Goal: Task Accomplishment & Management: Use online tool/utility

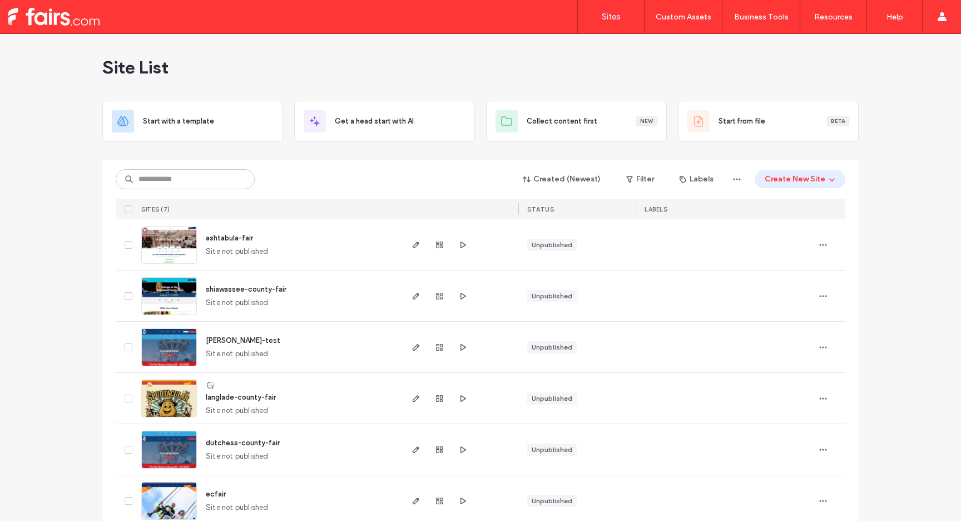
scroll to position [70, 0]
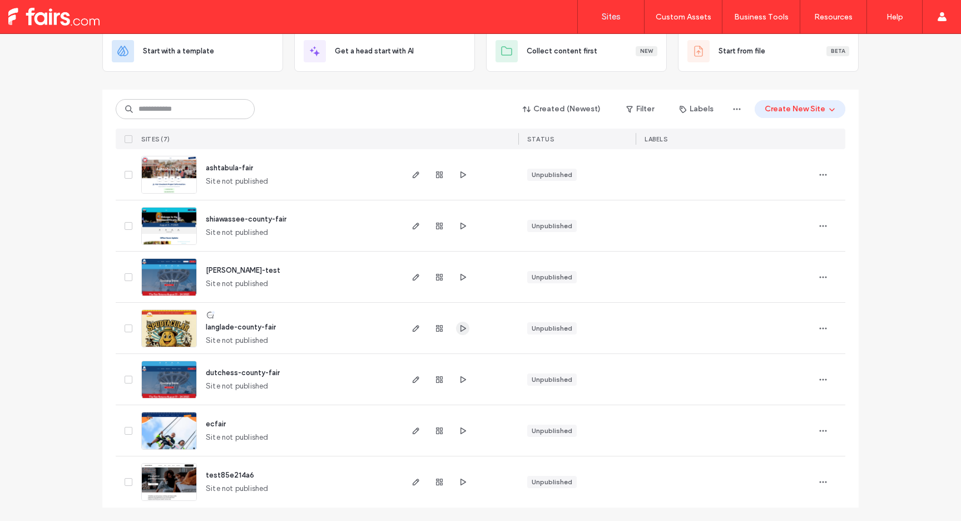
click at [462, 330] on icon "button" at bounding box center [462, 328] width 9 height 9
click at [180, 326] on img at bounding box center [169, 348] width 55 height 76
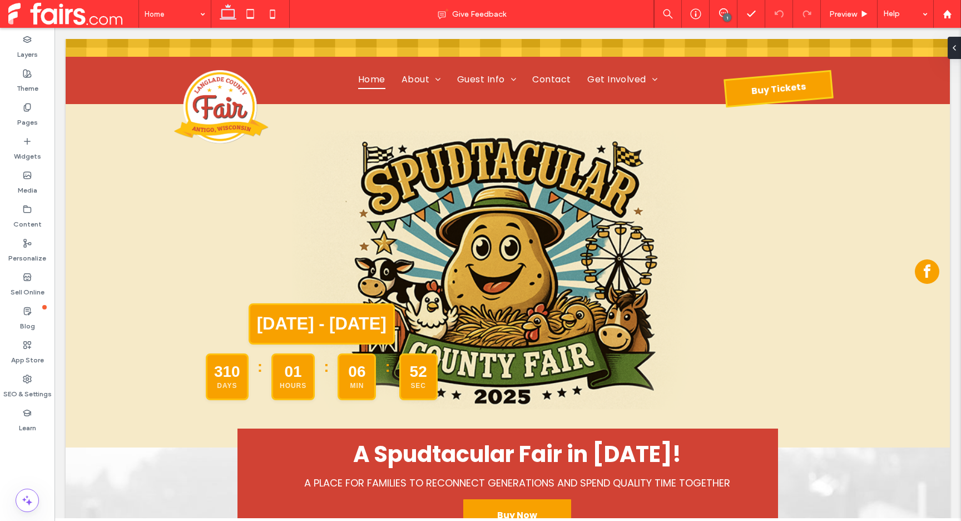
click at [78, 14] on span at bounding box center [73, 14] width 130 height 22
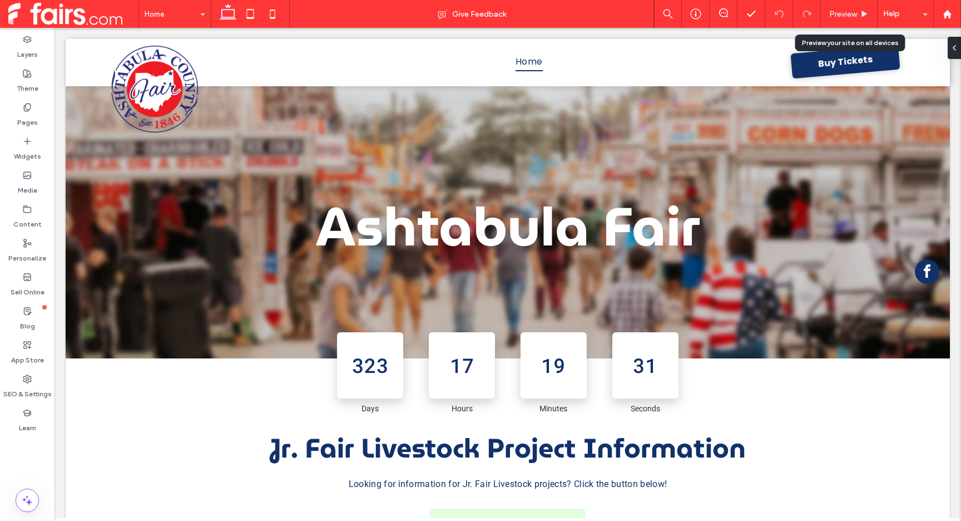
click at [859, 14] on div "Preview" at bounding box center [849, 13] width 56 height 9
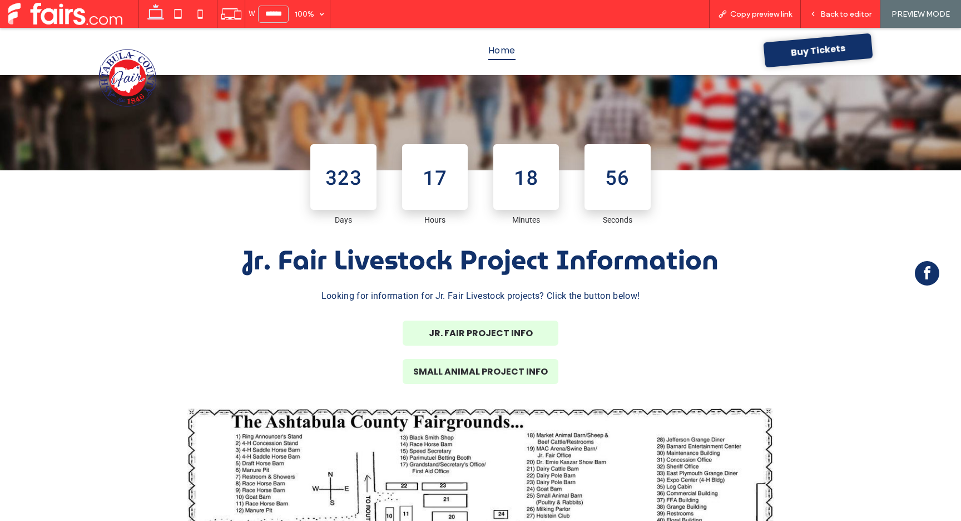
scroll to position [183, 0]
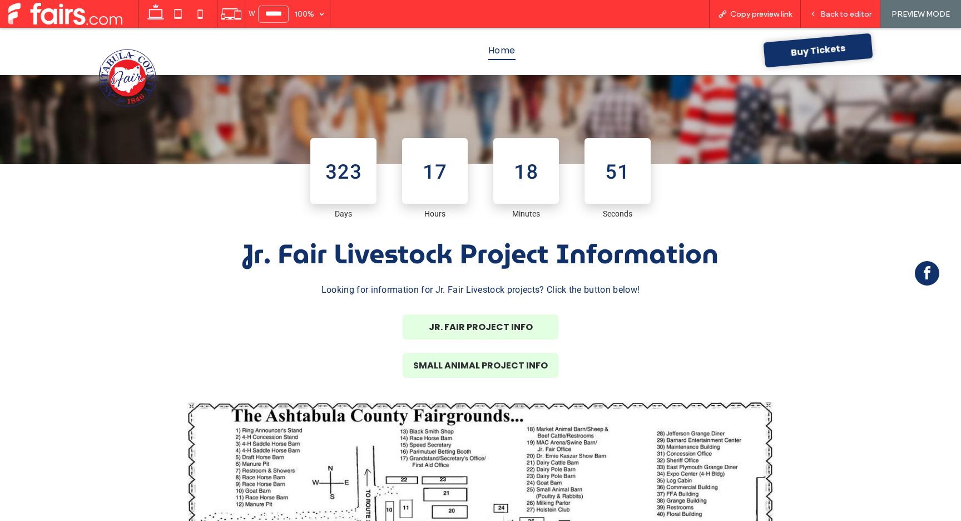
click at [849, 11] on span "Back to editor" at bounding box center [845, 13] width 51 height 9
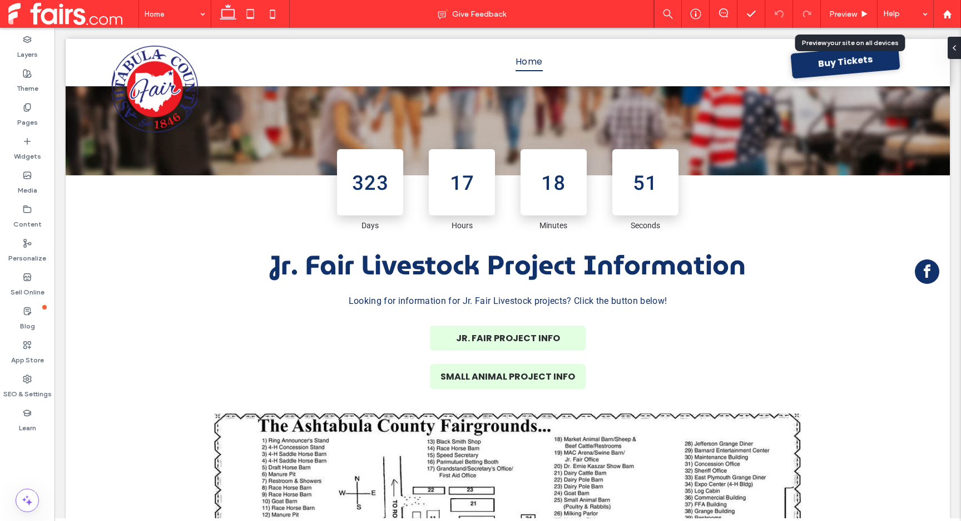
scroll to position [194, 0]
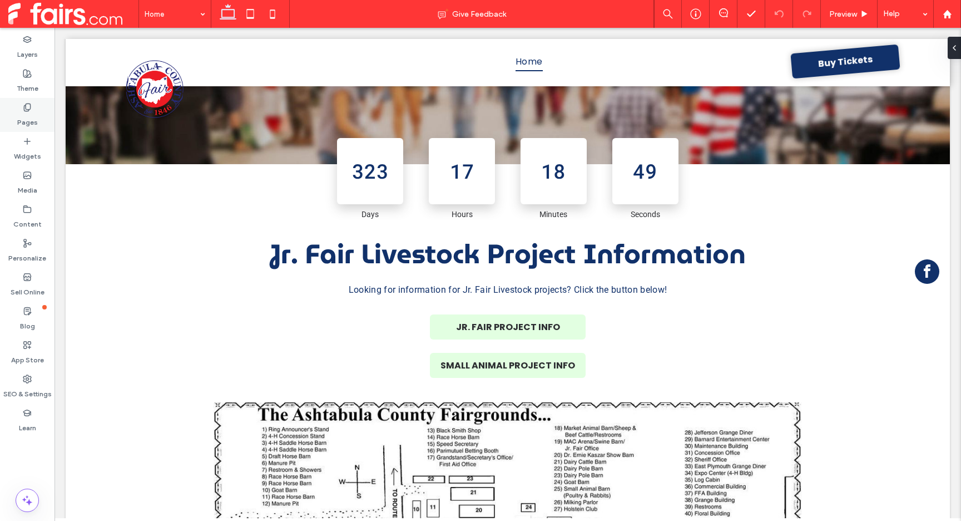
click at [26, 112] on label "Pages" at bounding box center [27, 120] width 21 height 16
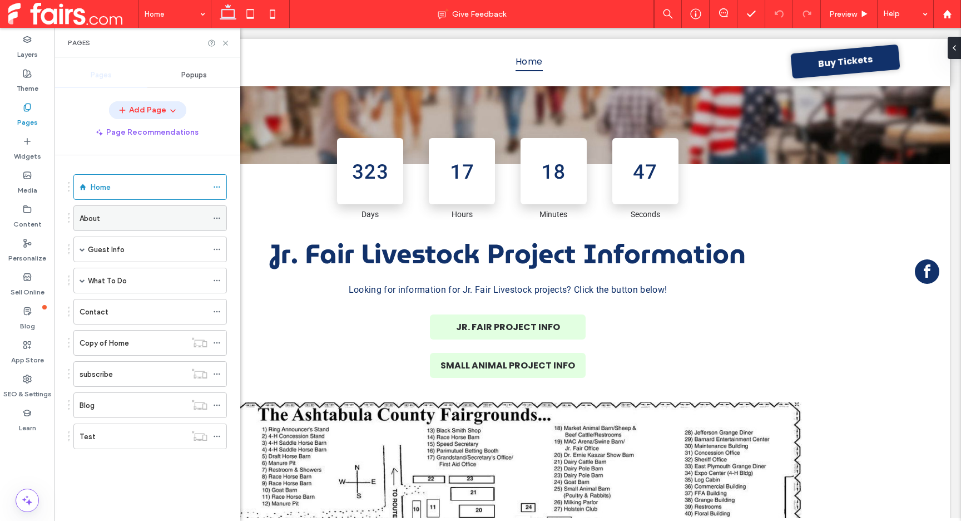
click at [128, 216] on div "About" at bounding box center [144, 218] width 128 height 12
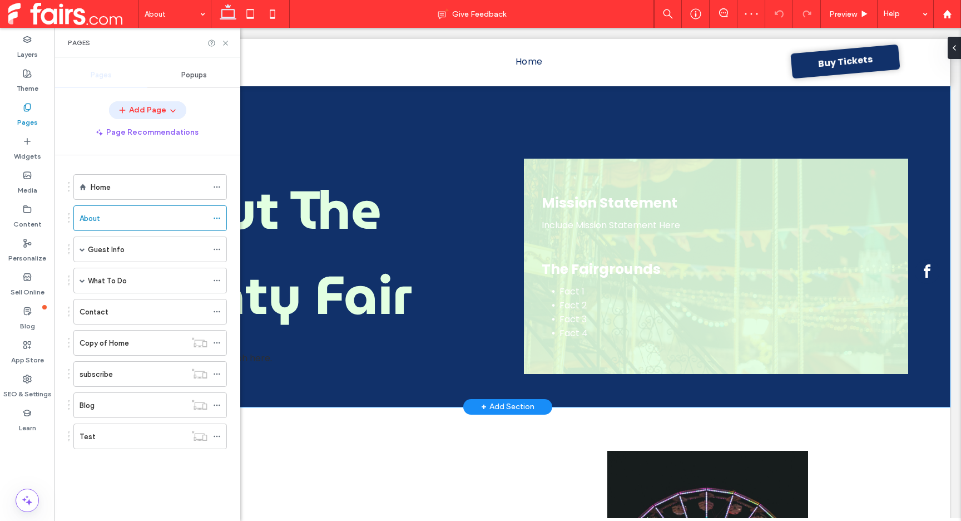
click at [454, 118] on div "About The County Fair Write the about us paragraph here. Mission Statement Incl…" at bounding box center [507, 246] width 801 height 320
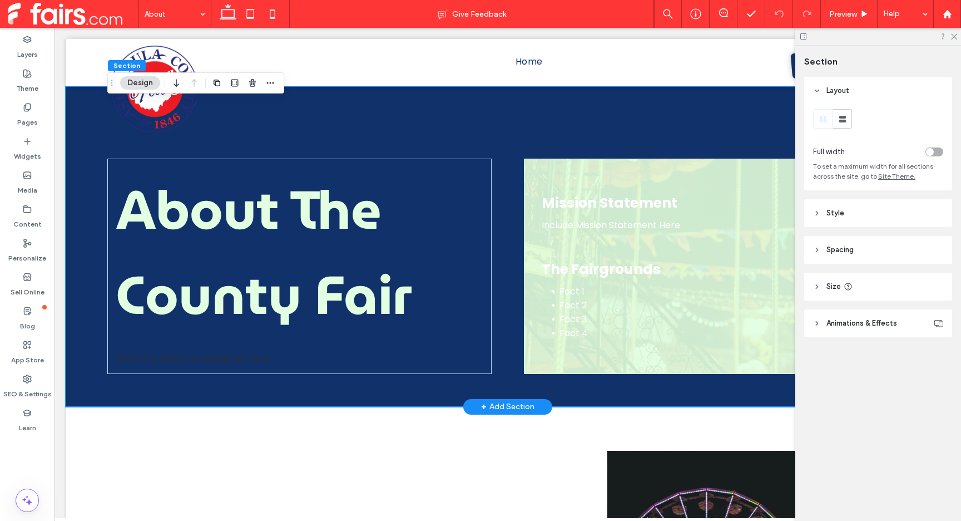
click at [513, 240] on div "About The County Fair Write the about us paragraph here. Mission Statement Incl…" at bounding box center [507, 246] width 801 height 320
click at [952, 36] on icon at bounding box center [953, 35] width 7 height 7
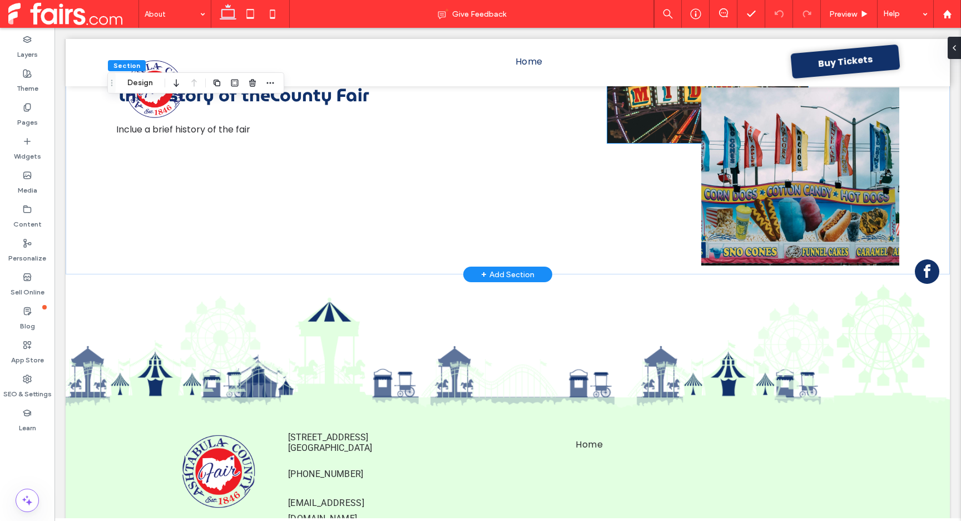
scroll to position [543, 0]
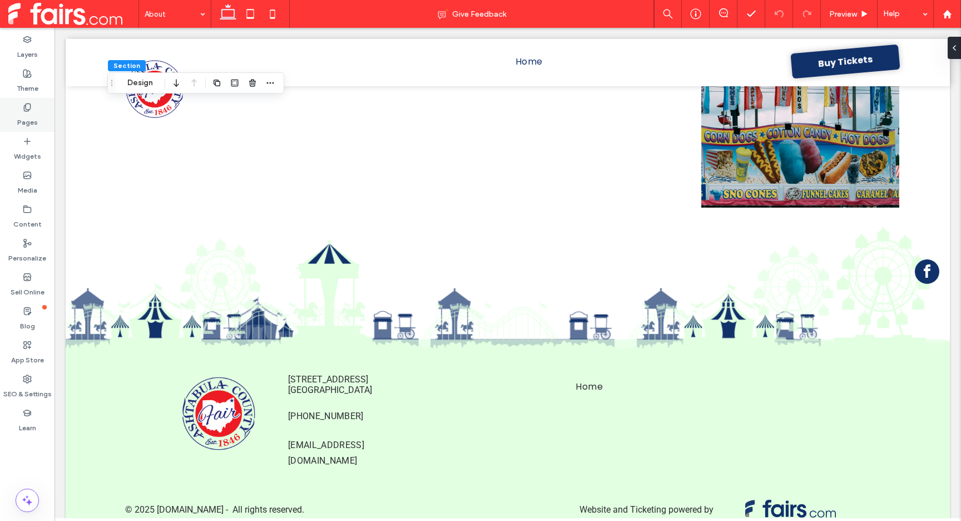
click at [31, 110] on icon at bounding box center [27, 107] width 9 height 9
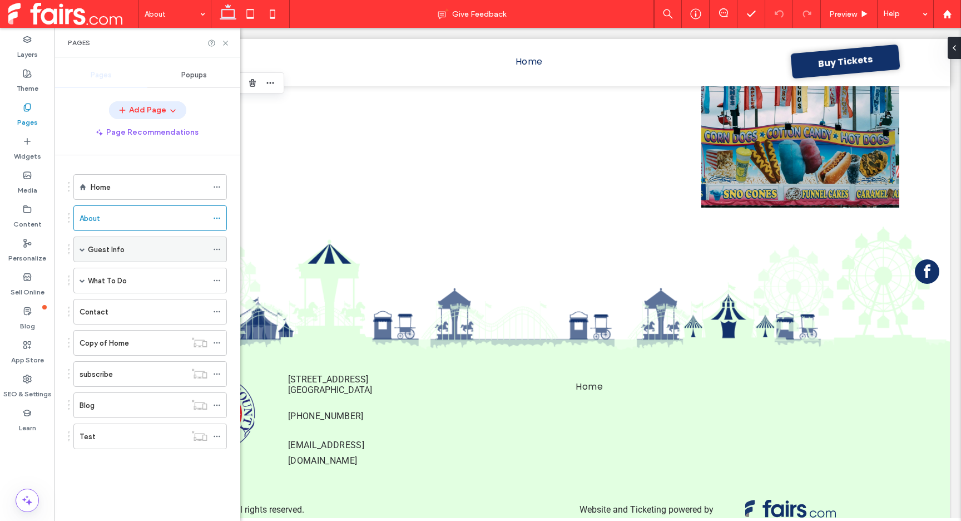
click at [127, 251] on div "Guest Info" at bounding box center [148, 250] width 120 height 12
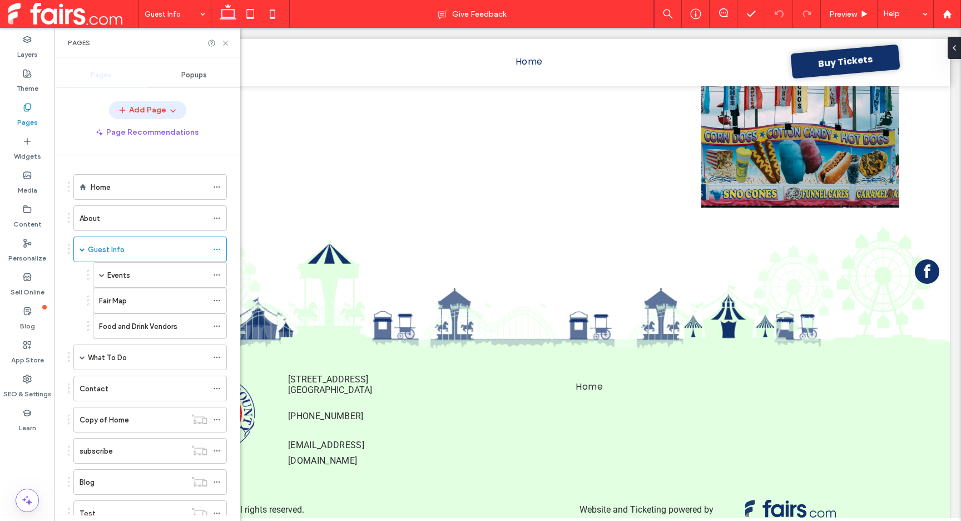
click at [137, 278] on div at bounding box center [480, 260] width 961 height 521
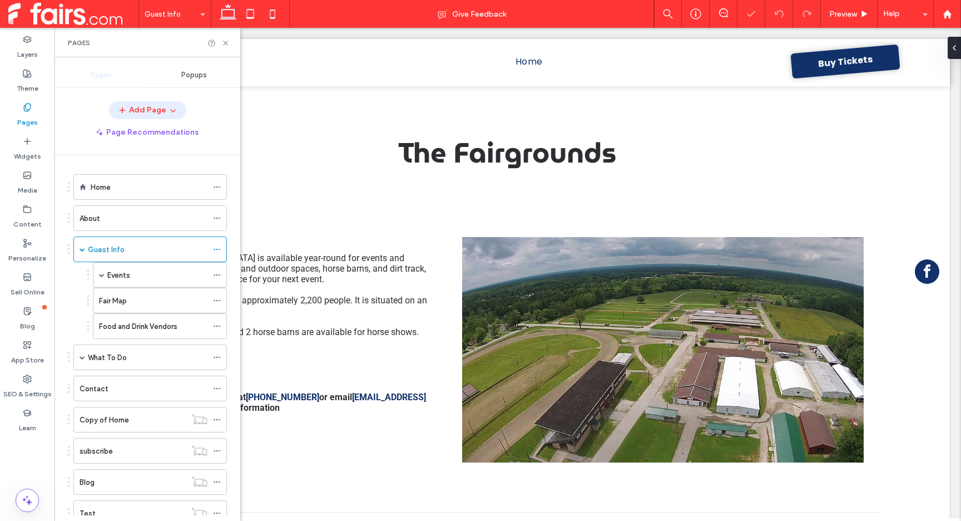
click at [137, 278] on div "Events" at bounding box center [157, 275] width 100 height 12
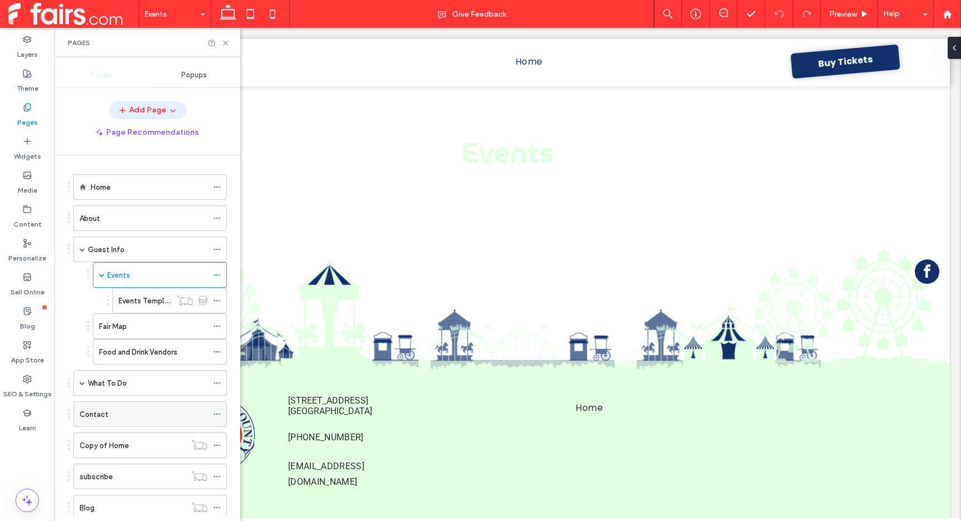
click at [122, 412] on div "Contact" at bounding box center [144, 414] width 128 height 12
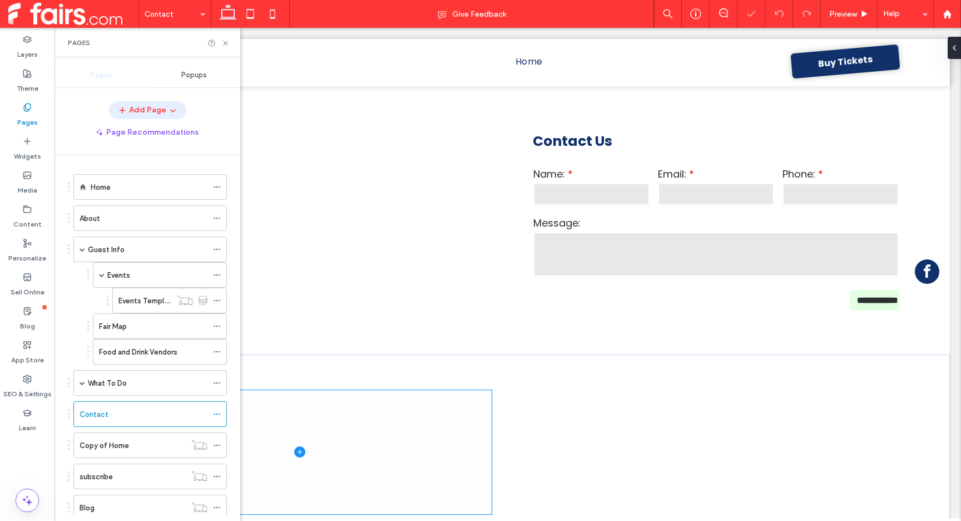
click at [390, 410] on span at bounding box center [299, 452] width 384 height 124
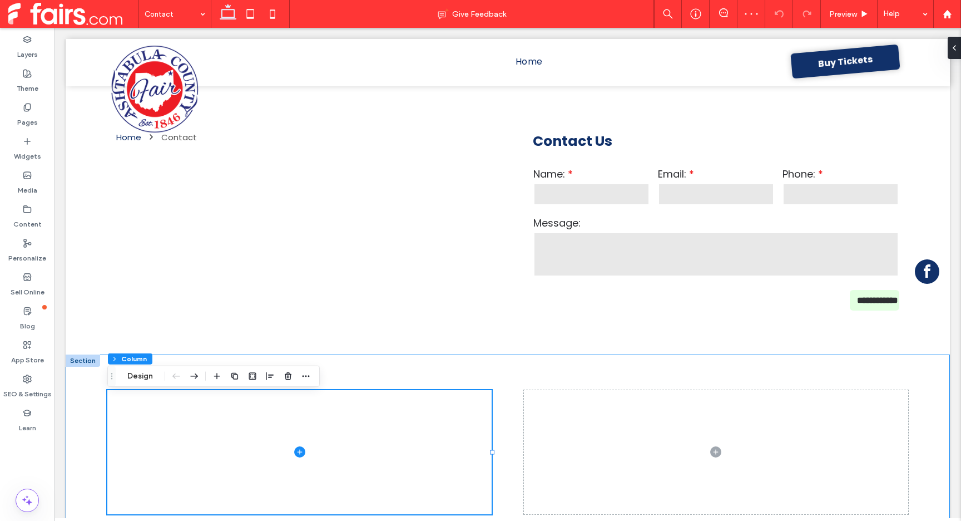
click at [491, 383] on div at bounding box center [507, 451] width 801 height 195
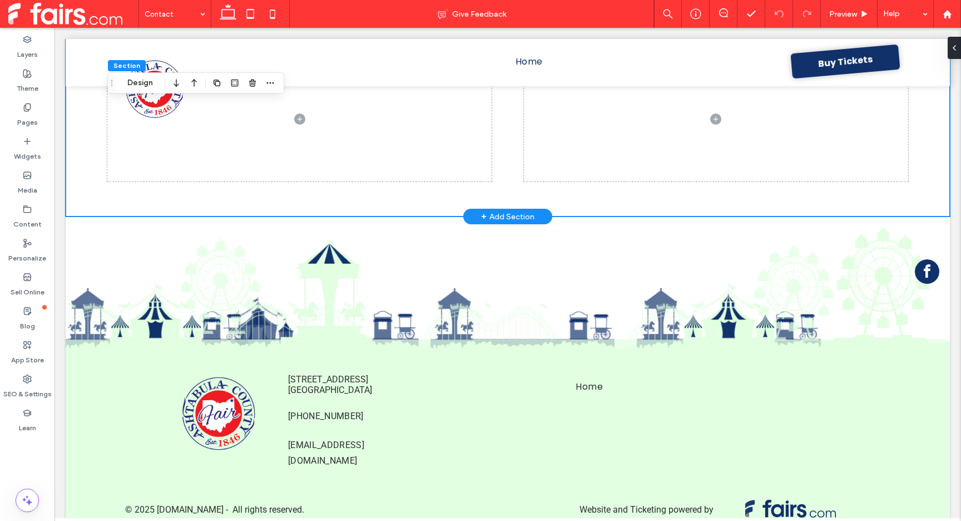
scroll to position [335, 0]
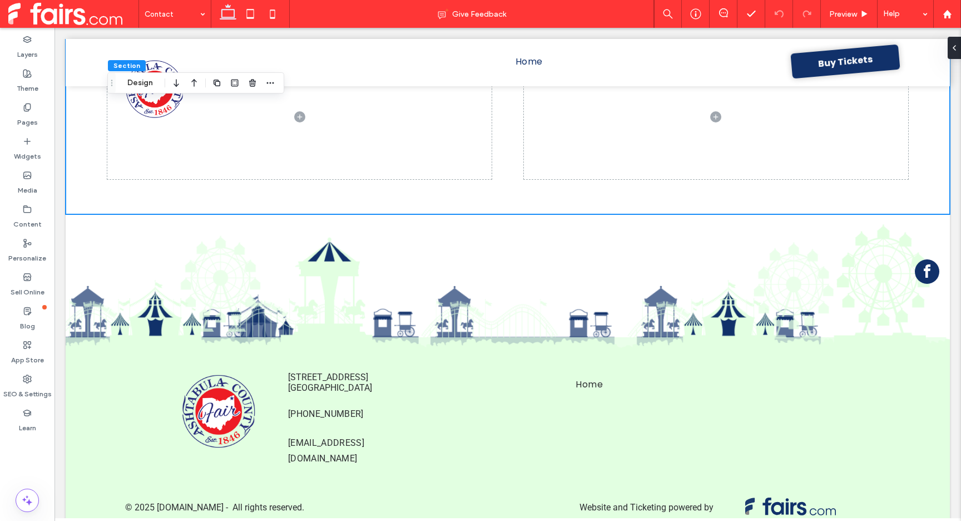
click at [96, 17] on span at bounding box center [73, 14] width 130 height 22
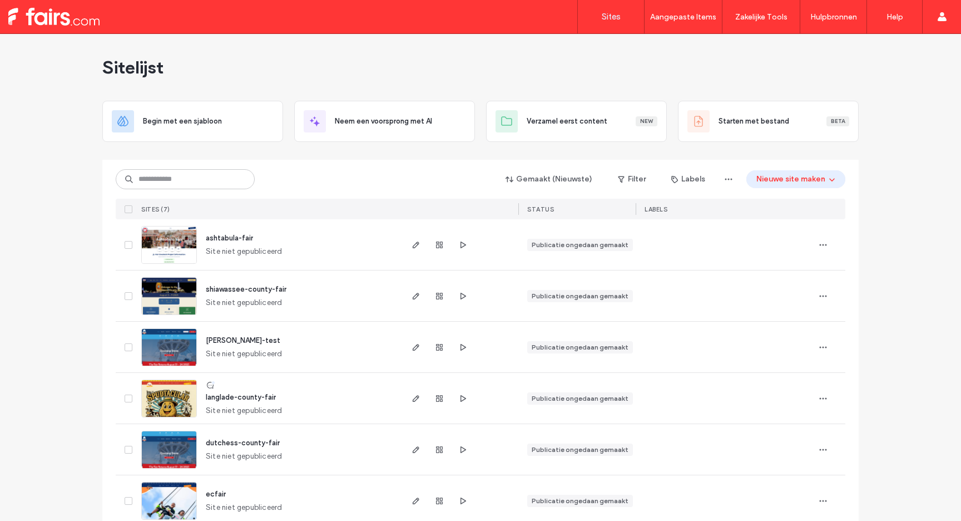
click at [180, 241] on img at bounding box center [169, 264] width 55 height 76
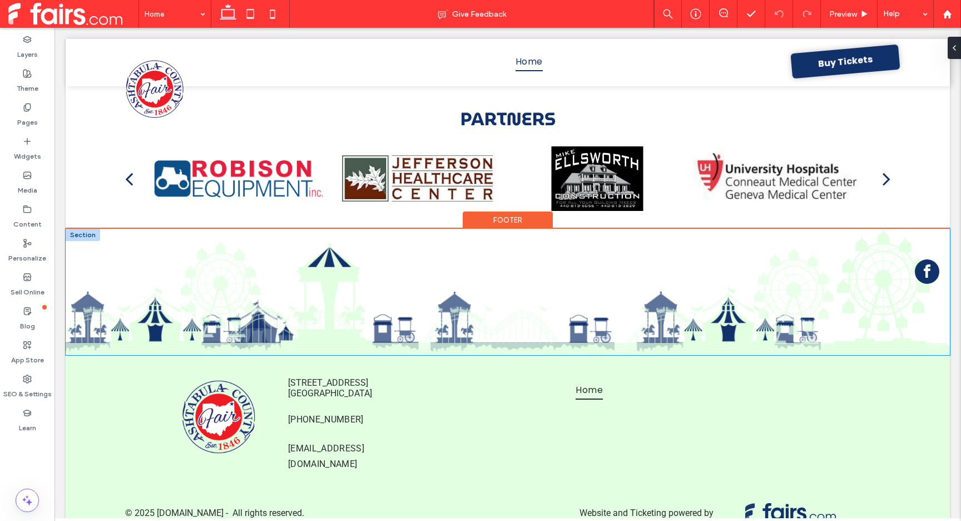
click at [850, 322] on img at bounding box center [508, 292] width 884 height 126
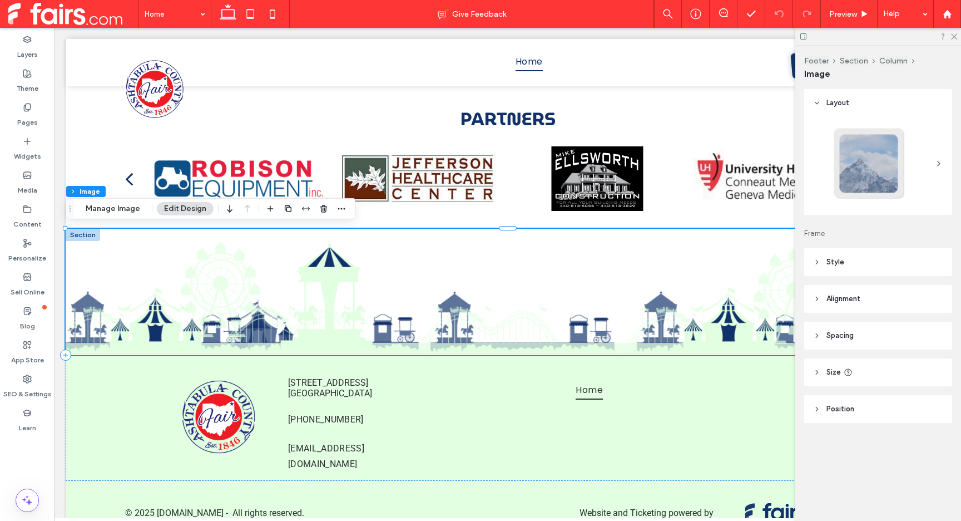
click at [818, 261] on icon at bounding box center [817, 262] width 8 height 8
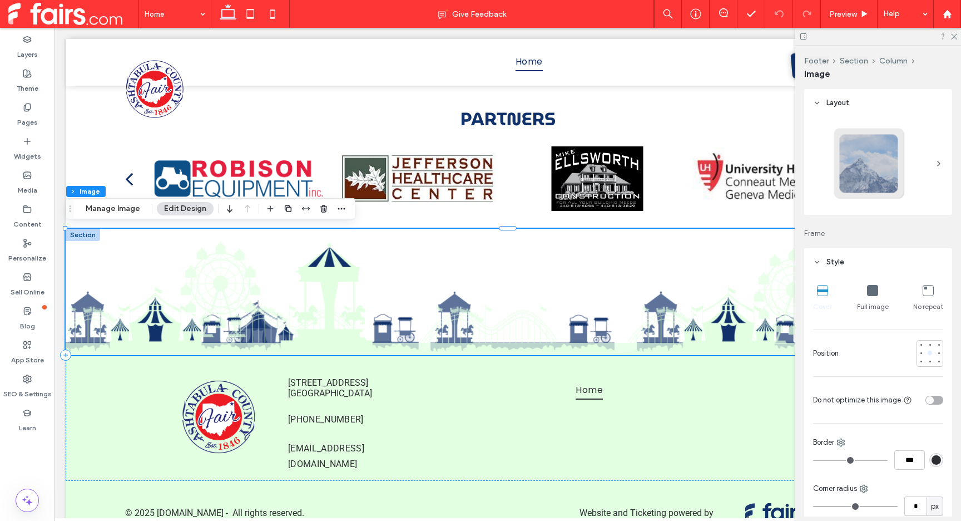
click at [818, 261] on icon at bounding box center [817, 262] width 8 height 8
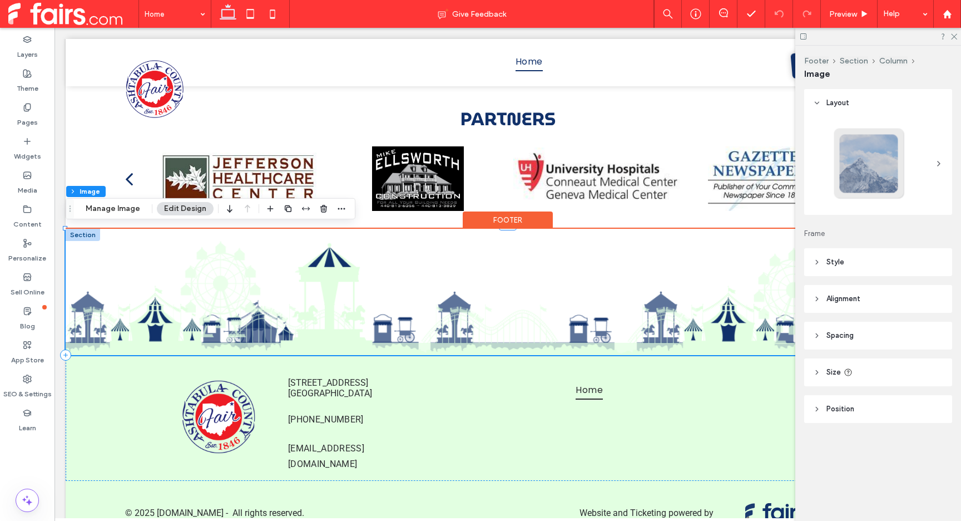
click at [654, 314] on img at bounding box center [508, 292] width 884 height 126
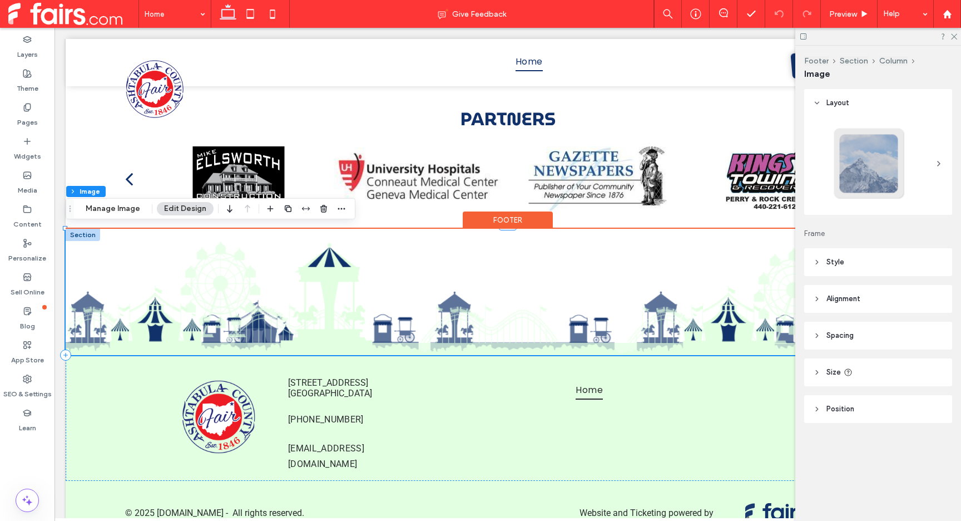
click at [707, 317] on img at bounding box center [508, 292] width 884 height 126
click at [726, 330] on img at bounding box center [508, 292] width 884 height 126
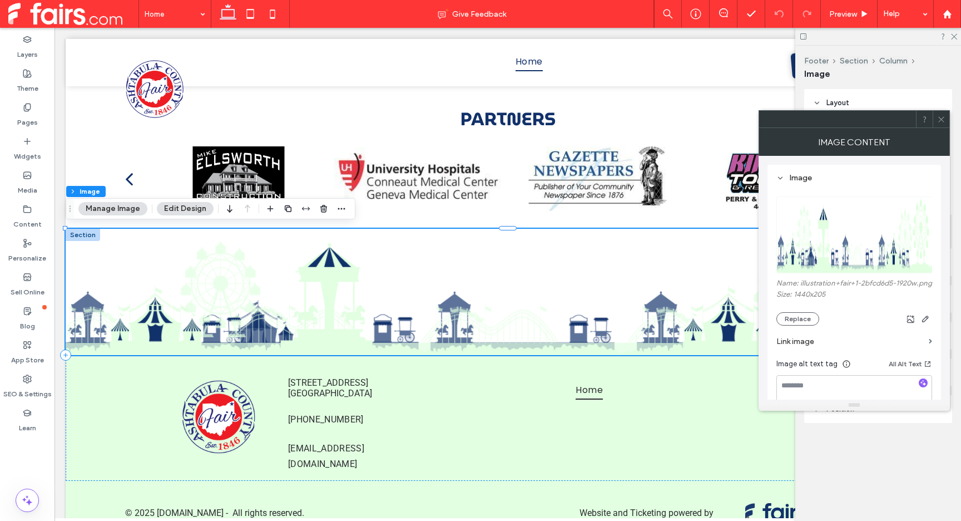
click at [941, 122] on icon at bounding box center [941, 119] width 8 height 8
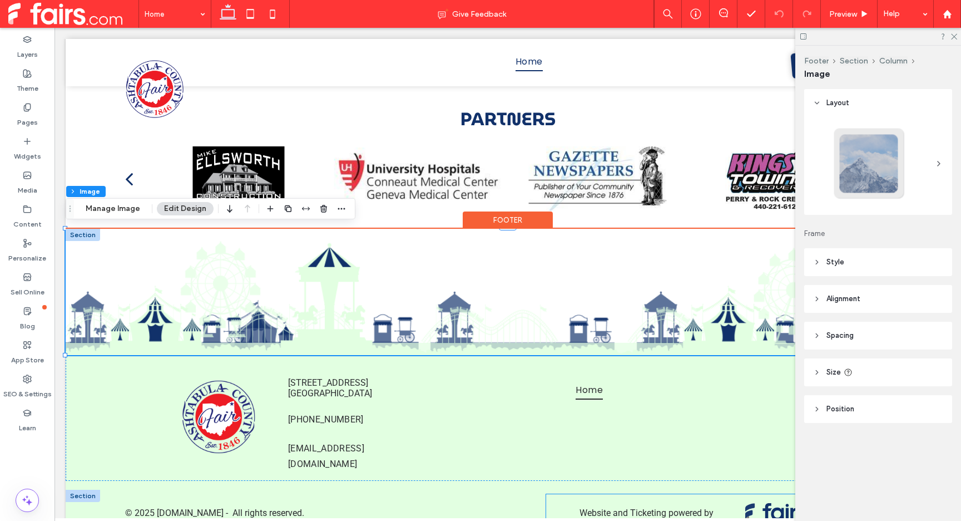
click at [748, 503] on icon at bounding box center [749, 507] width 9 height 8
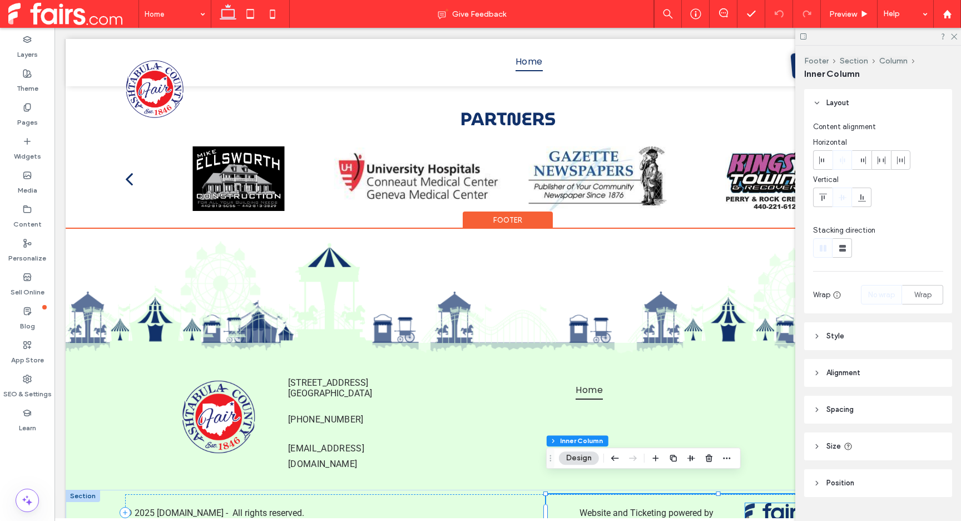
click at [778, 503] on icon at bounding box center [790, 512] width 91 height 18
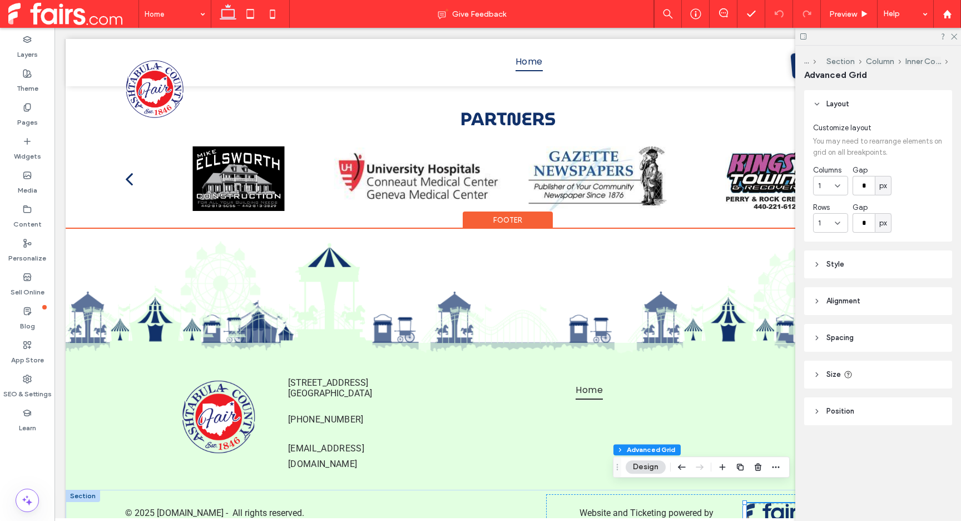
click at [778, 503] on icon at bounding box center [790, 512] width 91 height 18
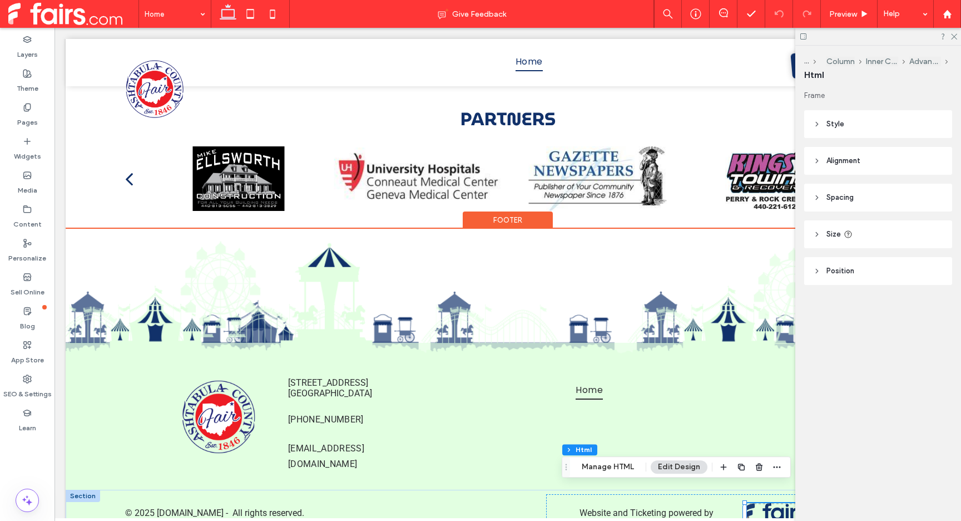
click at [778, 503] on icon at bounding box center [790, 512] width 91 height 18
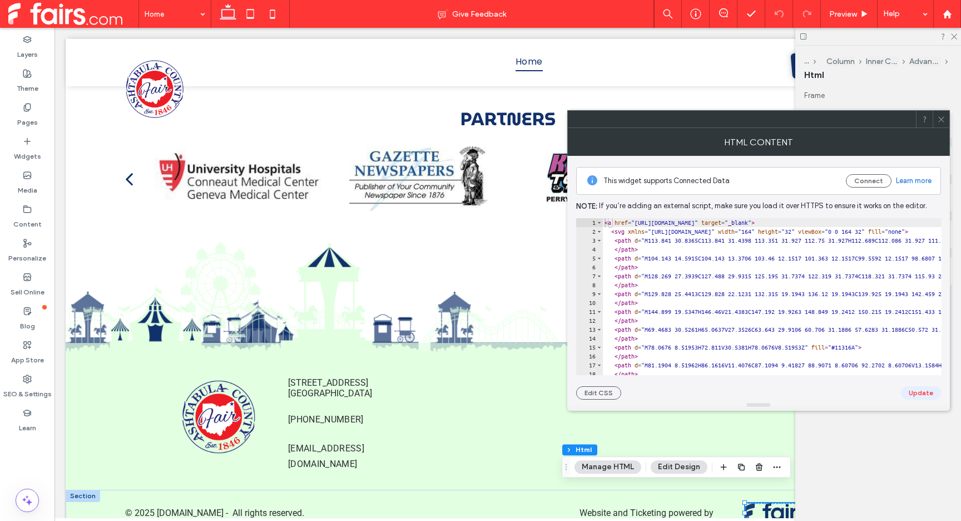
type textarea "**********"
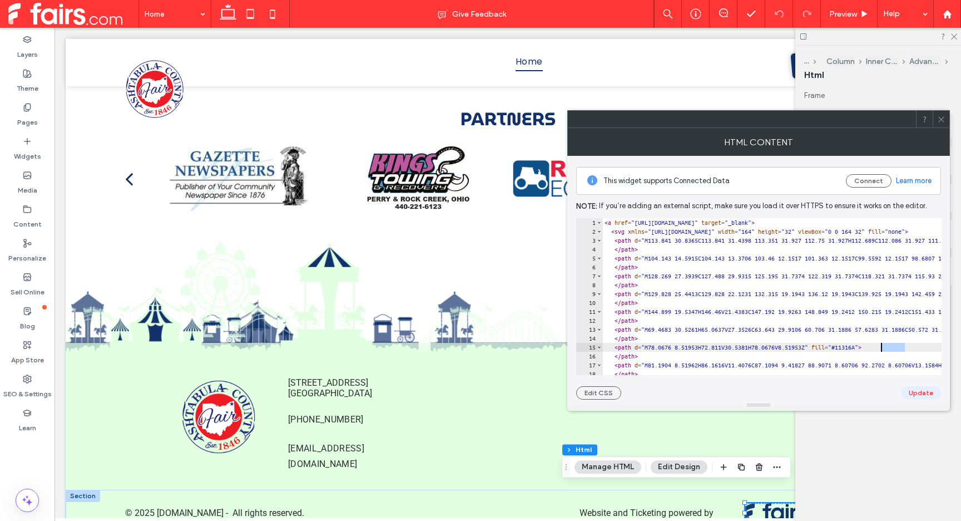
click at [939, 121] on use at bounding box center [941, 119] width 6 height 6
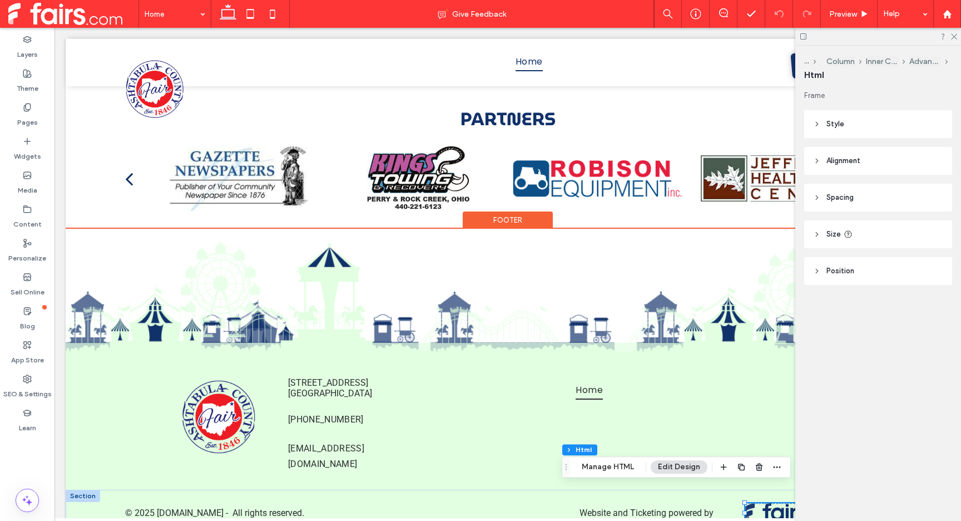
click at [752, 509] on icon at bounding box center [748, 513] width 7 height 9
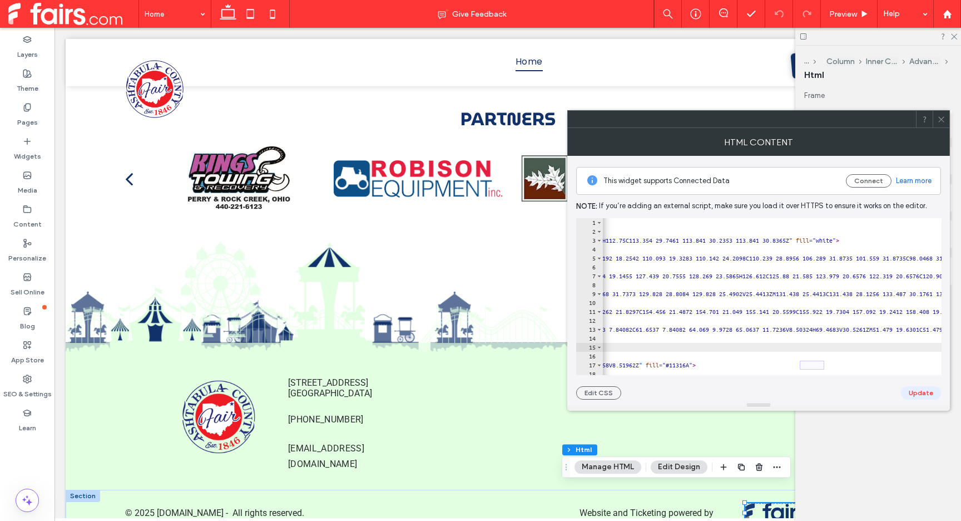
type textarea "**********"
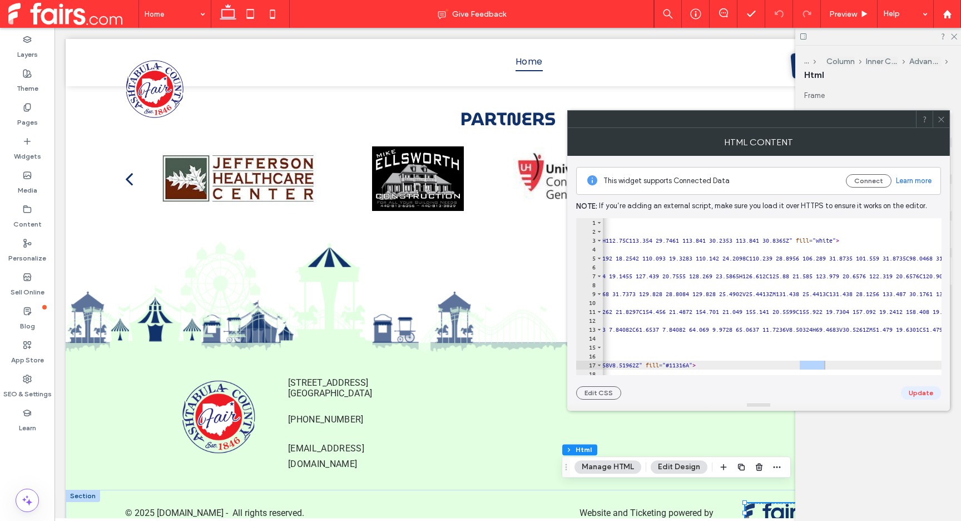
click at [945, 119] on div at bounding box center [941, 119] width 17 height 17
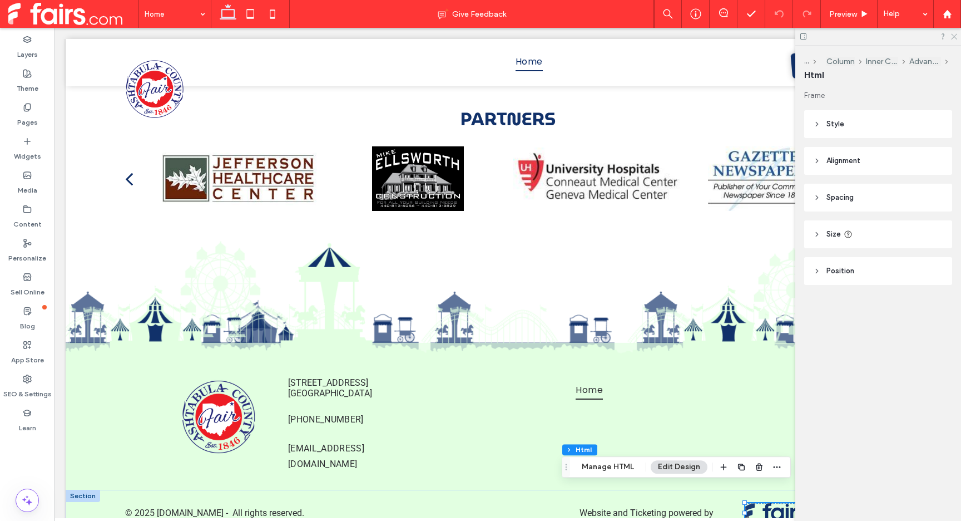
click at [956, 34] on icon at bounding box center [953, 35] width 7 height 7
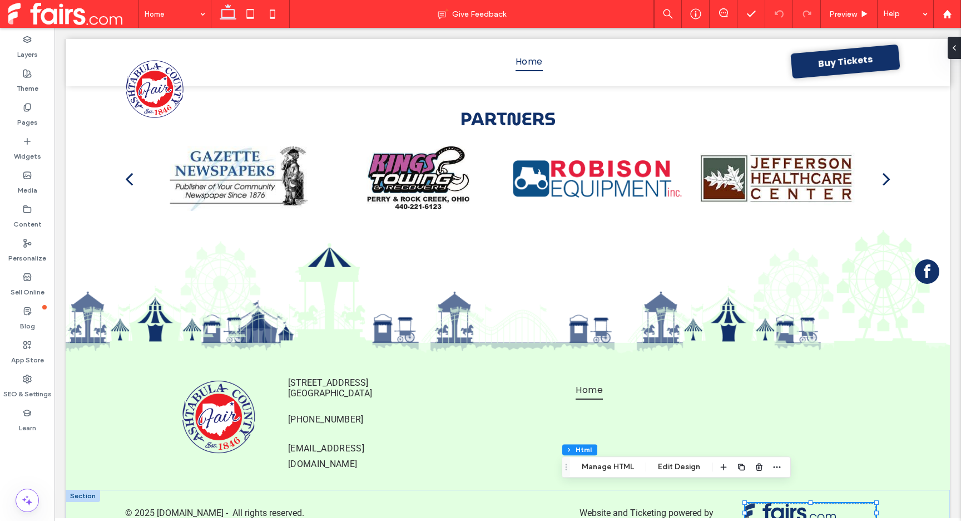
click at [62, 11] on span at bounding box center [73, 14] width 130 height 22
